Goal: Transaction & Acquisition: Download file/media

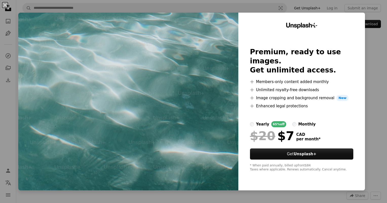
click at [375, 74] on div "An X shape Unsplash+ Premium, ready to use images. Get unlimited access. A plus…" at bounding box center [193, 101] width 387 height 203
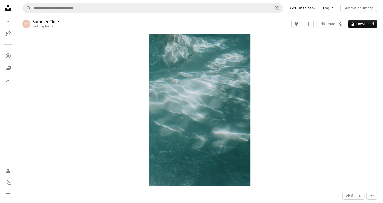
click at [332, 9] on link "Log in" at bounding box center [328, 8] width 17 height 8
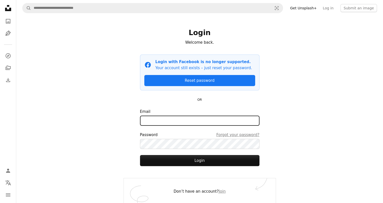
click at [193, 121] on input "Email" at bounding box center [199, 121] width 119 height 10
type input "**********"
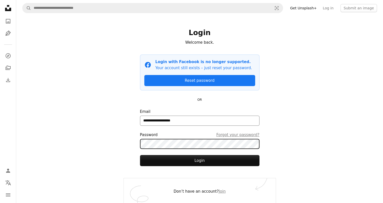
click at [140, 155] on button "Login" at bounding box center [199, 160] width 119 height 11
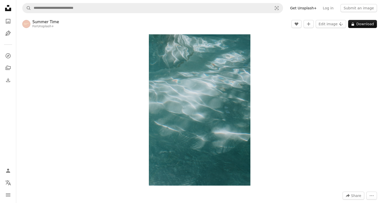
drag, startPoint x: 187, startPoint y: 66, endPoint x: 353, endPoint y: 47, distance: 167.4
click at [353, 47] on div "Zoom in" at bounding box center [199, 110] width 367 height 157
click at [334, 9] on link "Log in" at bounding box center [328, 8] width 17 height 8
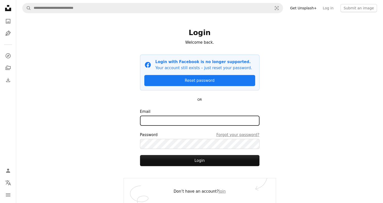
click at [171, 124] on input "Email" at bounding box center [199, 121] width 119 height 10
type input "**********"
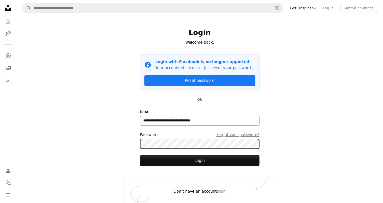
click at [140, 155] on button "Login" at bounding box center [199, 160] width 119 height 11
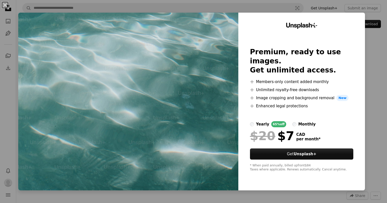
click at [292, 122] on label "monthly" at bounding box center [304, 124] width 24 height 6
click at [261, 121] on div "yearly" at bounding box center [262, 124] width 13 height 6
click at [371, 84] on div "An X shape Unsplash+ Premium, ready to use images. Get unlimited access. A plus…" at bounding box center [193, 101] width 387 height 203
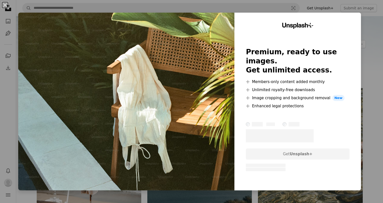
scroll to position [1091, 0]
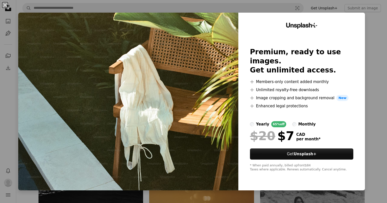
click at [372, 62] on div "An X shape Unsplash+ Premium, ready to use images. Get unlimited access. A plus…" at bounding box center [193, 101] width 387 height 203
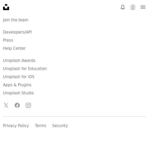
scroll to position [1355, 0]
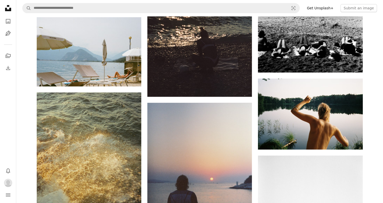
scroll to position [473, 0]
